Goal: Check status: Check status

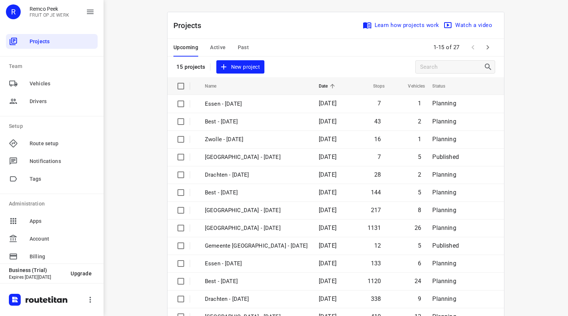
click at [217, 50] on span "Active" at bounding box center [218, 47] width 16 height 9
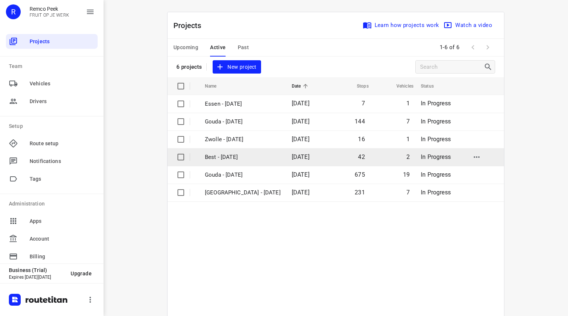
click at [212, 153] on p "Best - [DATE]" at bounding box center [243, 157] width 76 height 9
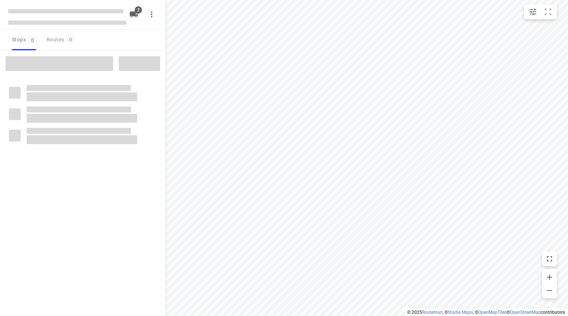
type input "distance"
checkbox input "true"
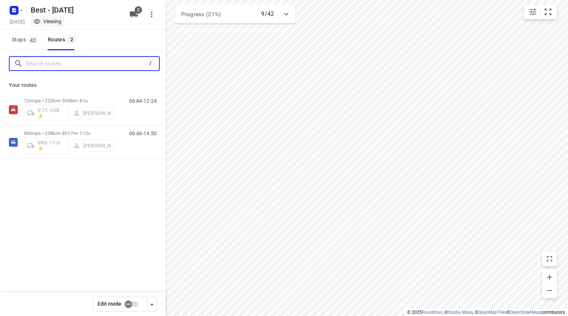
click at [71, 64] on input "Search routes" at bounding box center [86, 63] width 121 height 11
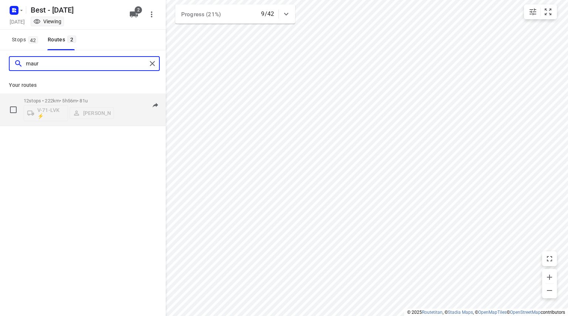
type input "maur"
click at [60, 101] on p "12 stops • 222km • 5h56m • 81u" at bounding box center [69, 101] width 90 height 6
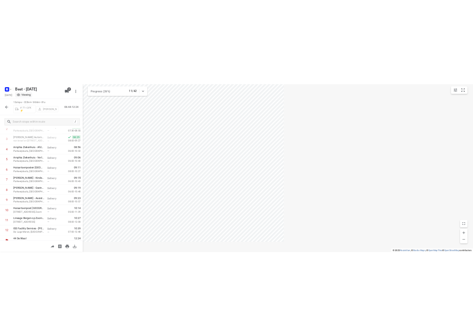
scroll to position [67, 0]
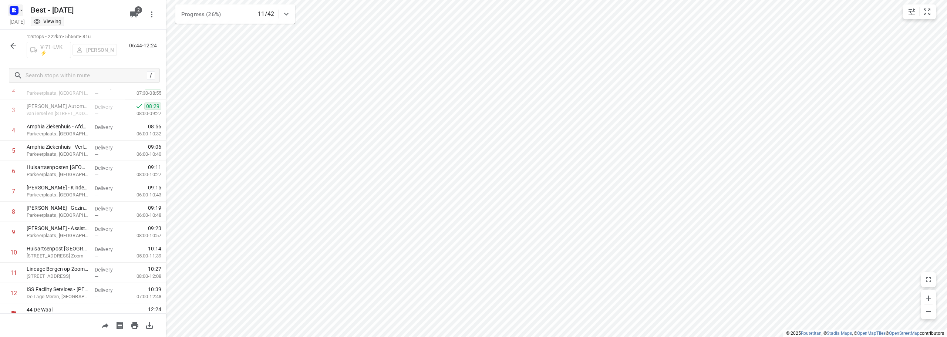
click at [8, 6] on div at bounding box center [16, 10] width 18 height 14
click at [13, 10] on rect "button" at bounding box center [14, 10] width 9 height 9
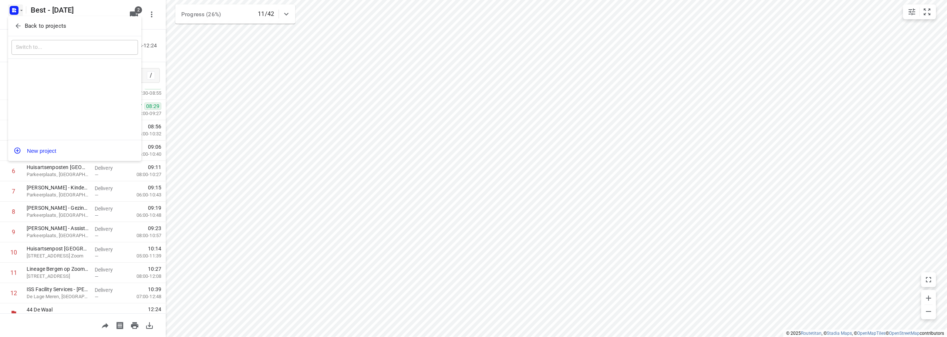
click at [14, 21] on button "Back to projects" at bounding box center [74, 26] width 126 height 12
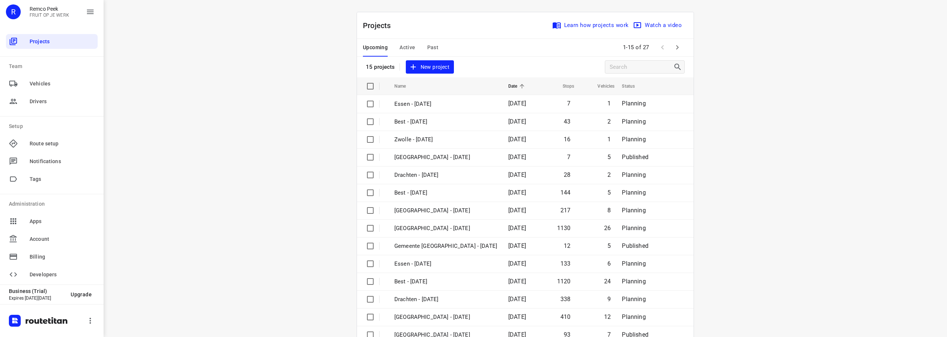
click at [402, 43] on span "Active" at bounding box center [407, 47] width 16 height 9
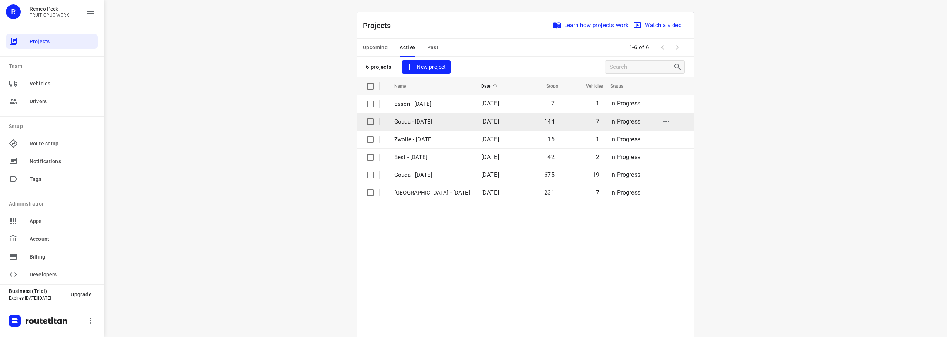
click at [402, 115] on td "Gouda - Friday" at bounding box center [431, 122] width 88 height 18
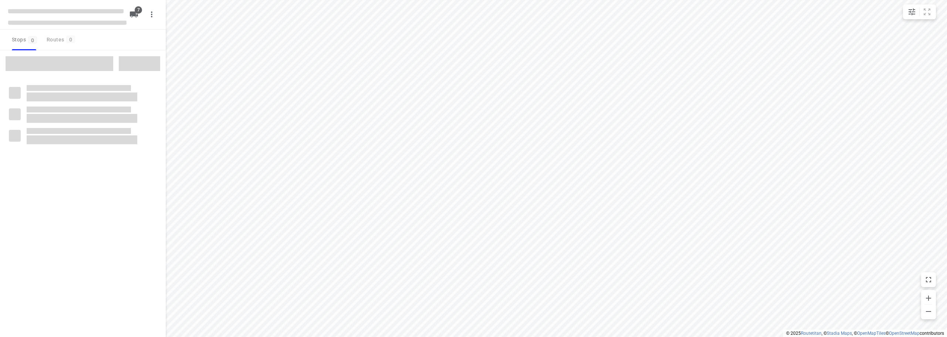
checkbox input "true"
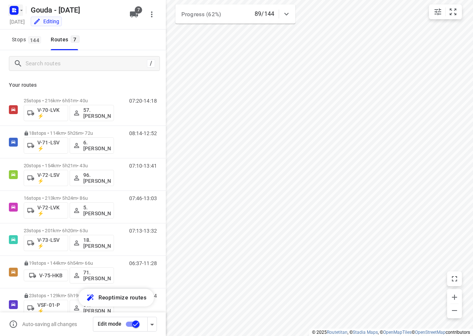
click at [17, 9] on rect "button" at bounding box center [14, 10] width 9 height 9
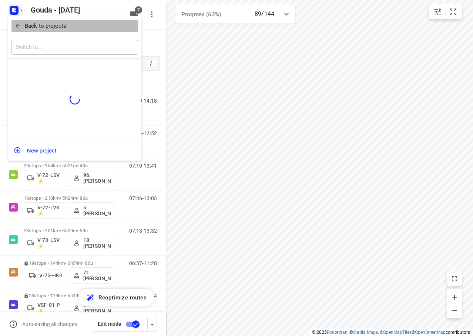
click at [20, 28] on icon "button" at bounding box center [17, 25] width 7 height 7
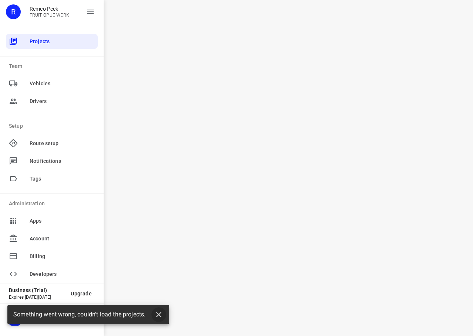
click at [157, 314] on icon "button" at bounding box center [158, 315] width 9 height 9
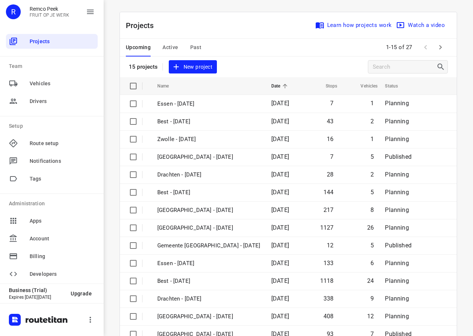
click at [441, 47] on icon "button" at bounding box center [440, 47] width 9 height 9
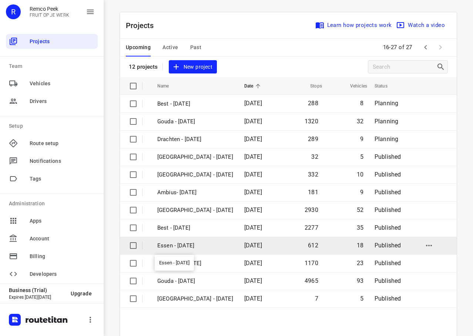
click at [193, 243] on p "Essen - [DATE]" at bounding box center [195, 246] width 76 height 9
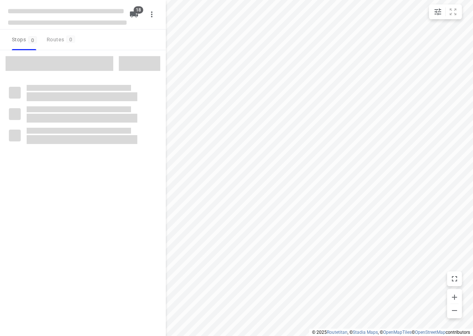
checkbox input "true"
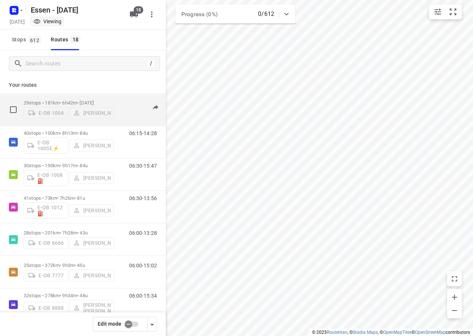
click at [106, 98] on div "29 stops • 181km • 6h42m • [DATE] E-OB 1004 [PERSON_NAME]" at bounding box center [69, 110] width 90 height 26
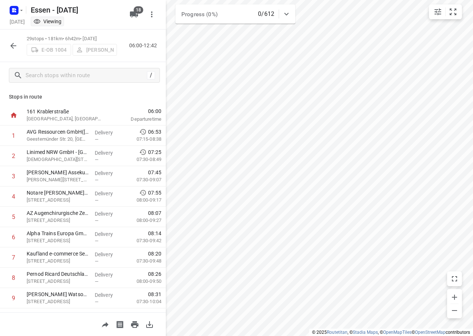
click at [11, 43] on icon "button" at bounding box center [13, 45] width 9 height 9
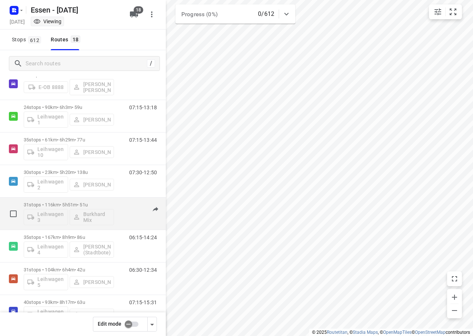
scroll to position [222, 0]
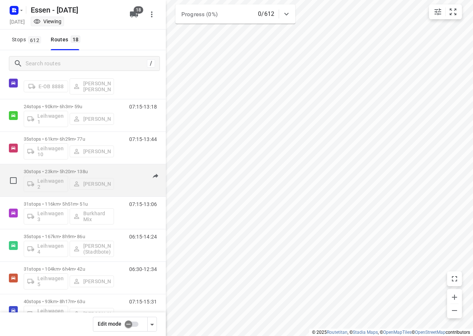
click at [78, 167] on div "30 stops • 23km • 5h20m • [DATE][STREET_ADDRESS][PERSON_NAME]" at bounding box center [69, 180] width 90 height 31
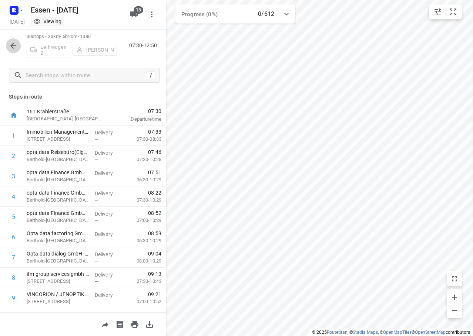
click at [8, 45] on button "button" at bounding box center [13, 45] width 15 height 15
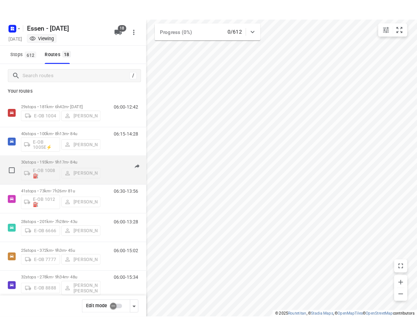
scroll to position [0, 0]
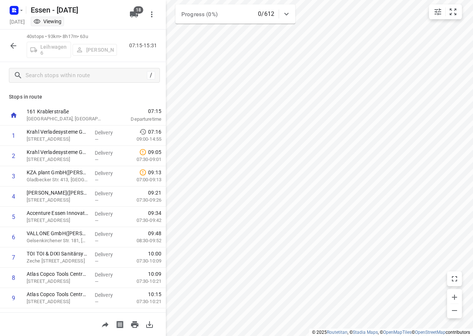
click at [10, 43] on icon "button" at bounding box center [13, 45] width 9 height 9
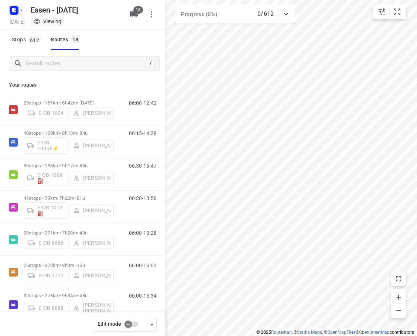
click at [19, 10] on icon "button" at bounding box center [21, 10] width 6 height 6
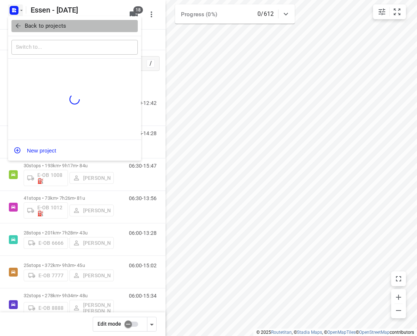
click at [20, 26] on icon "button" at bounding box center [18, 26] width 5 height 5
